Goal: Consume media (video, audio): Consume media (video, audio)

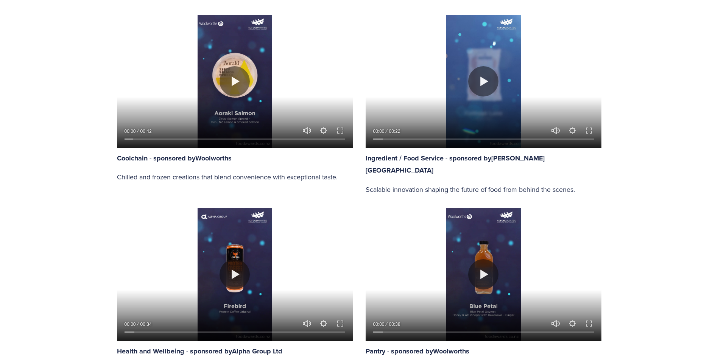
scroll to position [666, 0]
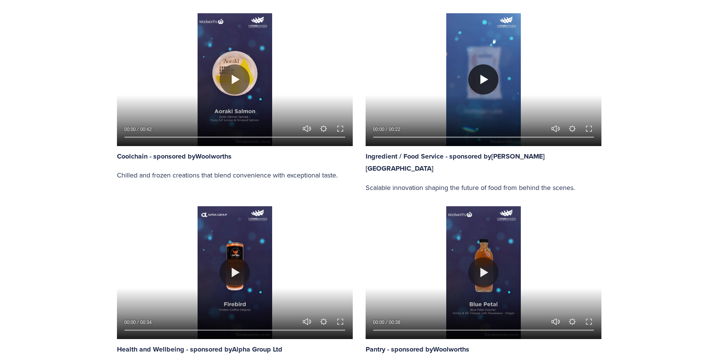
click at [484, 86] on button "Play" at bounding box center [483, 79] width 30 height 30
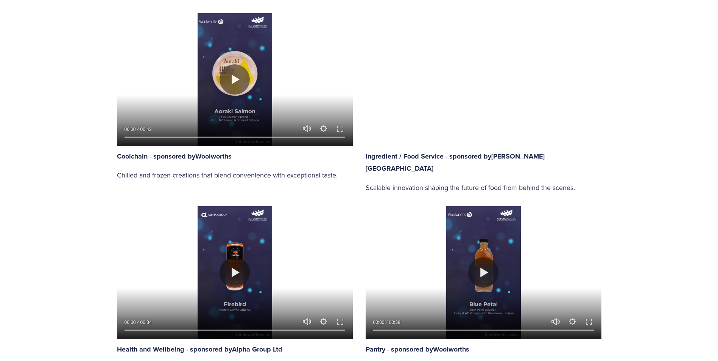
type input "100"
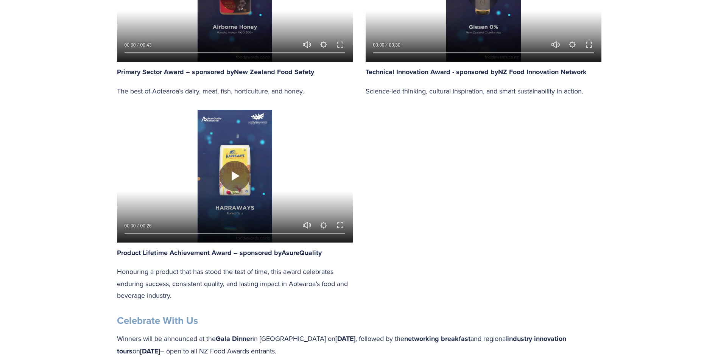
scroll to position [1122, 0]
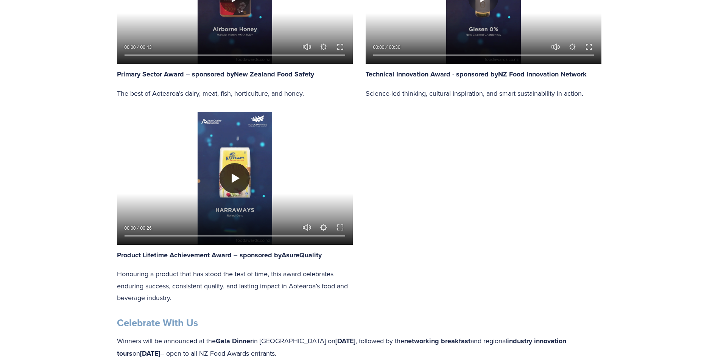
click at [234, 163] on button "Play" at bounding box center [234, 178] width 30 height 30
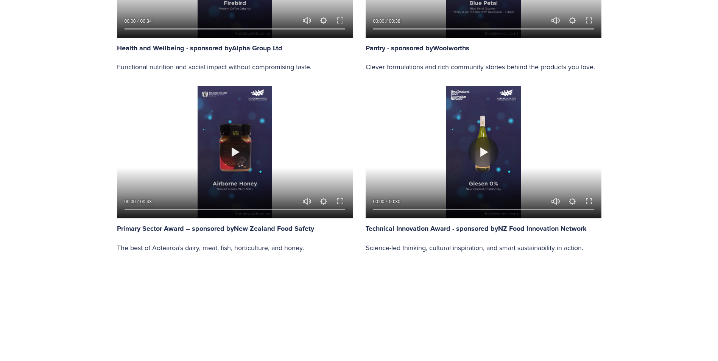
scroll to position [934, 0]
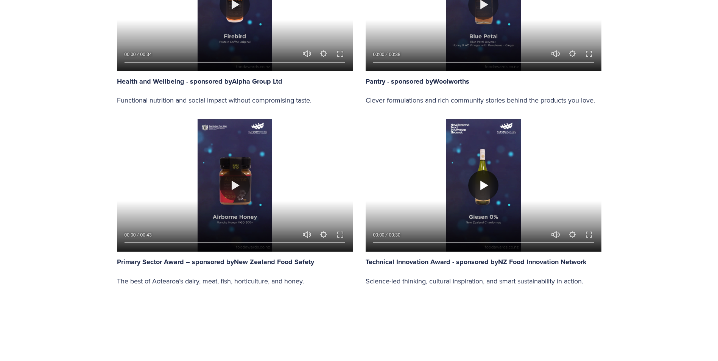
click at [484, 171] on button "Play" at bounding box center [483, 185] width 30 height 30
type input "88.34"
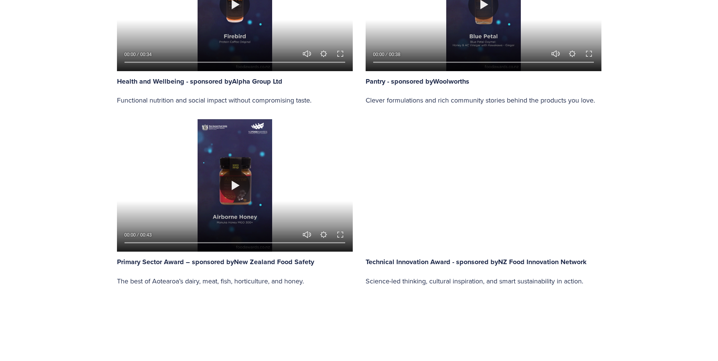
type input "0.24"
type input "89.33"
type input "1.11"
type input "90.33"
type input "2.02"
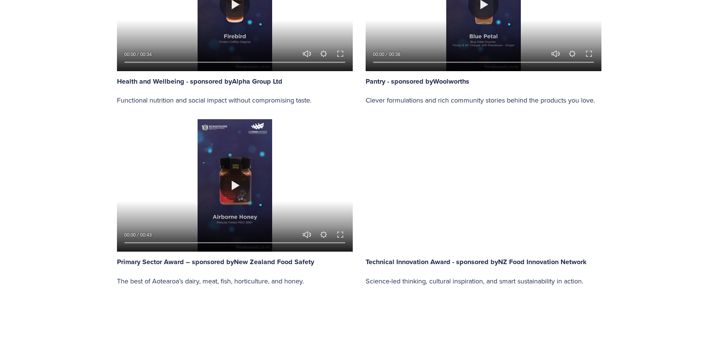
type input "91.38"
type input "2.87"
type input "92.36"
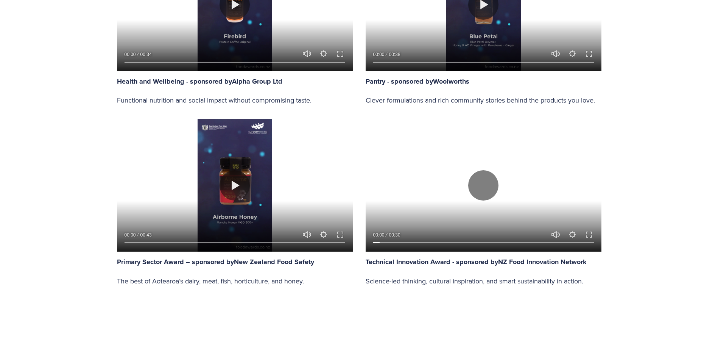
type input "3.76"
type input "93.36"
type input "4.64"
type input "94.35"
type input "5.54"
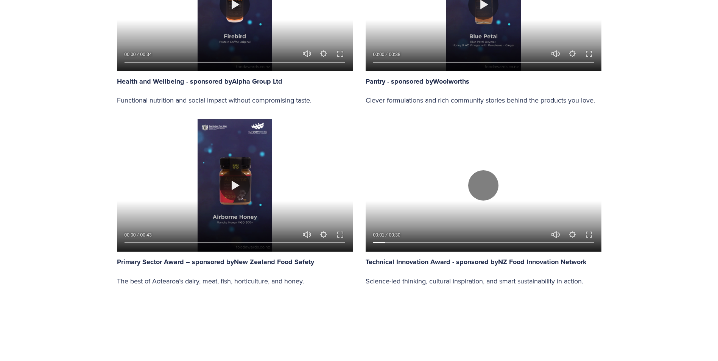
type input "95.37"
type input "6.42"
type input "96.36"
type input "7.34"
type input "97.37"
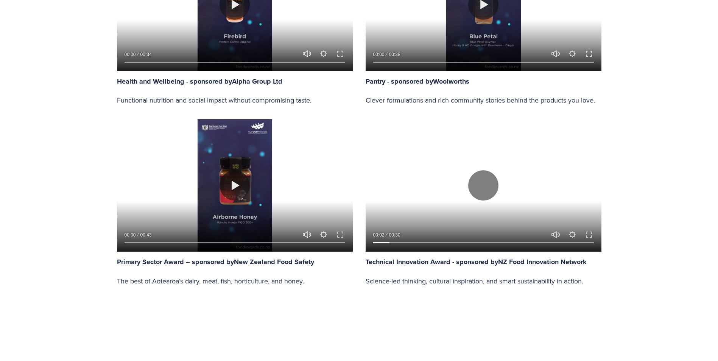
type input "8.22"
type input "98.4"
type input "9.1"
type input "100"
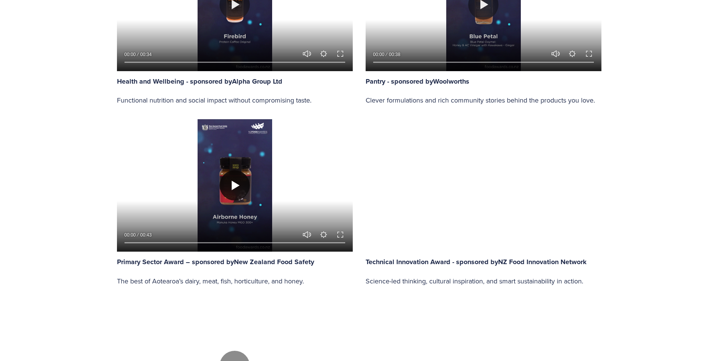
click at [233, 174] on button "Play" at bounding box center [234, 185] width 30 height 30
type input "19.69"
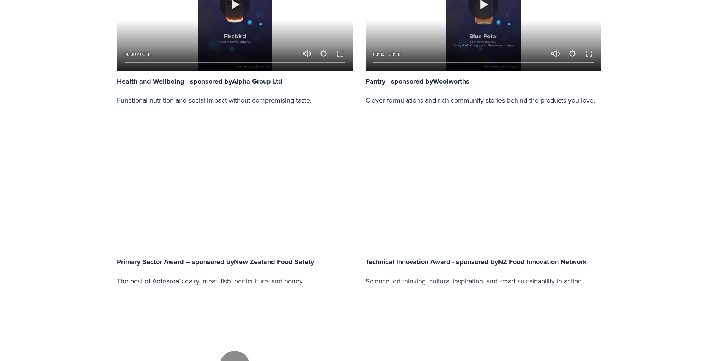
type input "0.15"
type input "20.56"
type input "0.76"
type input "21.42"
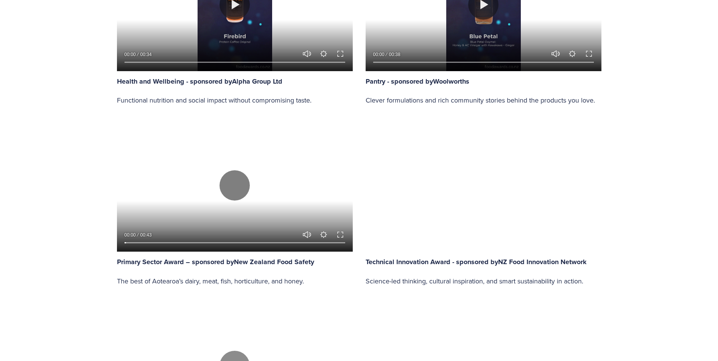
type input "1.4"
type input "22.31"
type input "2"
type input "23.19"
type input "2.61"
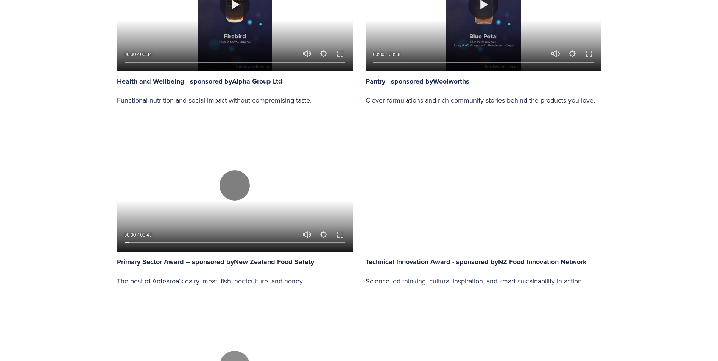
type input "24.07"
type input "3.22"
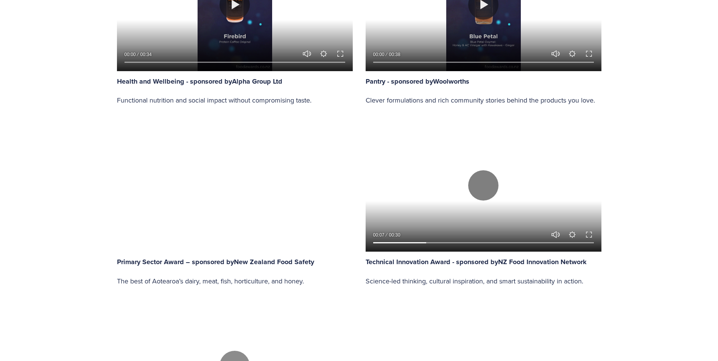
type input "24.96"
type input "3.85"
type input "25.84"
type input "4.46"
type input "26.73"
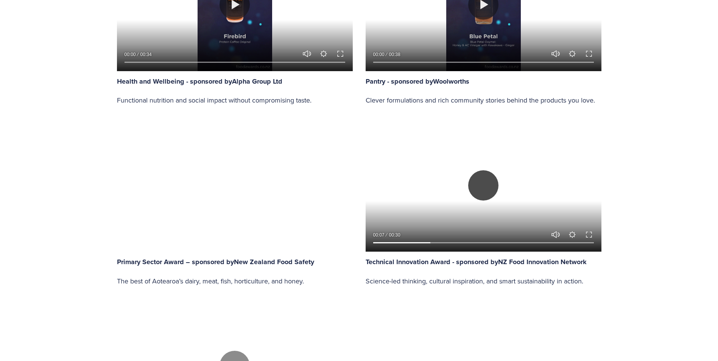
type input "5.07"
type input "27.62"
type input "5.7"
click at [489, 172] on button "Play" at bounding box center [483, 185] width 30 height 30
type input "28.88"
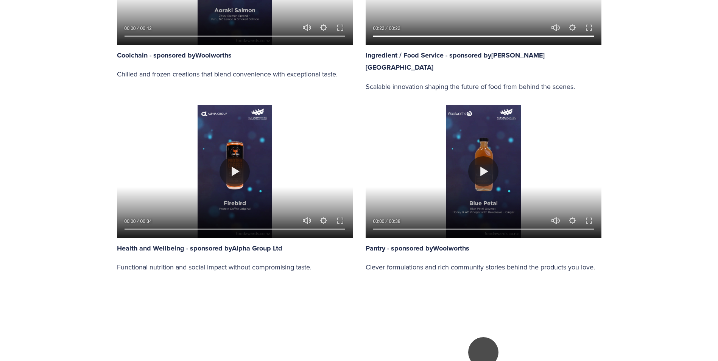
scroll to position [763, 0]
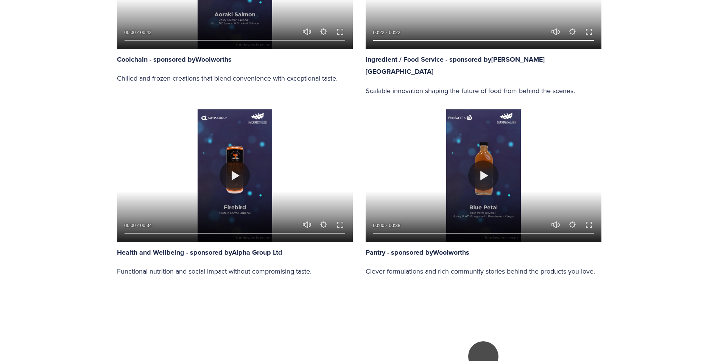
type input "100"
click at [487, 162] on button "Play" at bounding box center [483, 175] width 30 height 30
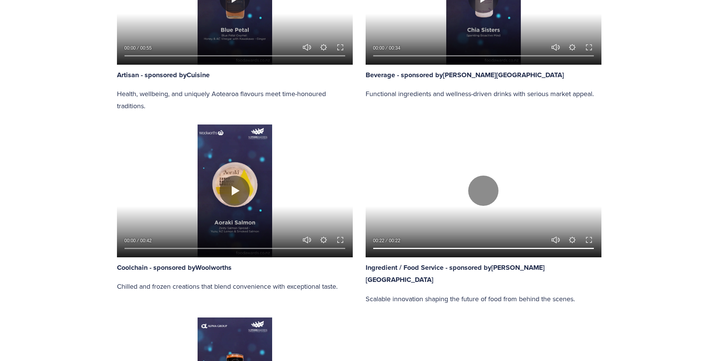
scroll to position [579, 0]
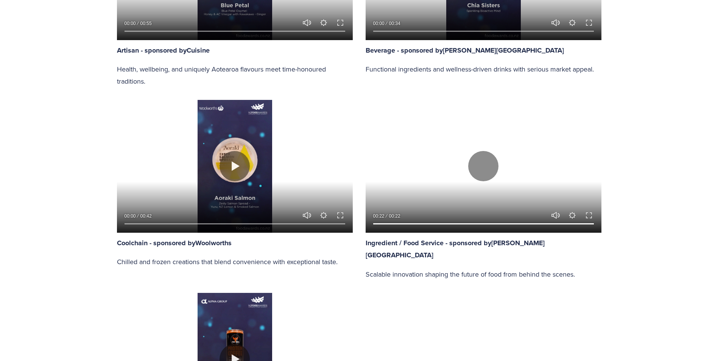
type input "100"
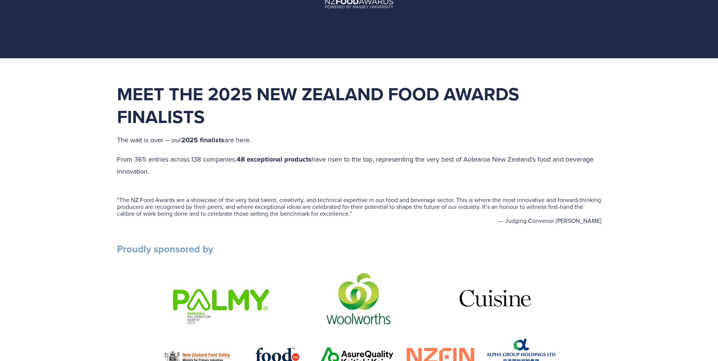
scroll to position [0, 0]
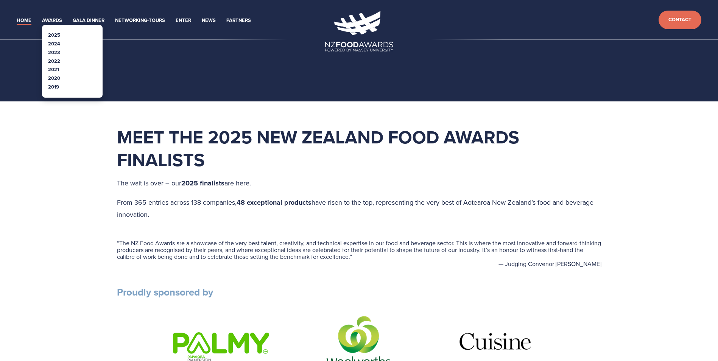
click at [53, 36] on link "2025" at bounding box center [54, 34] width 12 height 7
